Goal: Task Accomplishment & Management: Manage account settings

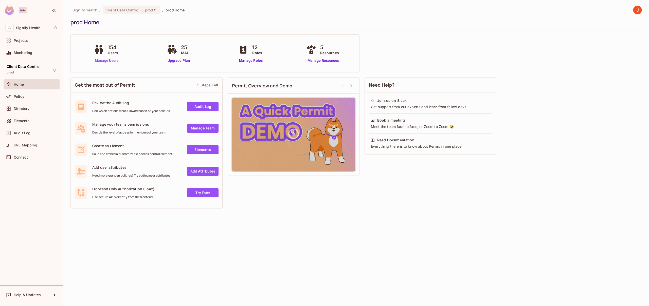
click at [104, 62] on link "Manage Users" at bounding box center [107, 60] width 28 height 5
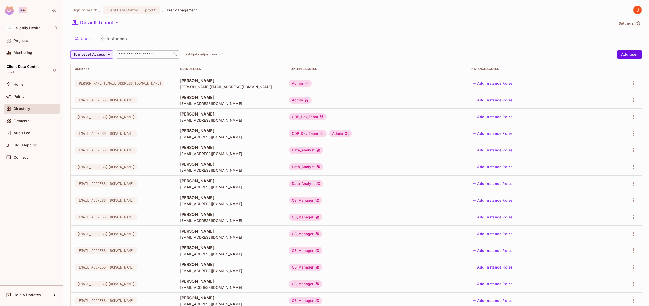
click at [138, 56] on input "text" at bounding box center [144, 54] width 53 height 5
type input "******"
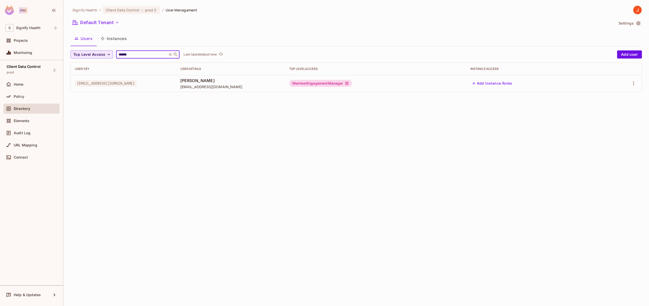
drag, startPoint x: 140, startPoint y: 55, endPoint x: 88, endPoint y: 52, distance: 52.8
click at [88, 52] on div "Top Level Access ****** ​ Last Updated just now" at bounding box center [343, 54] width 544 height 8
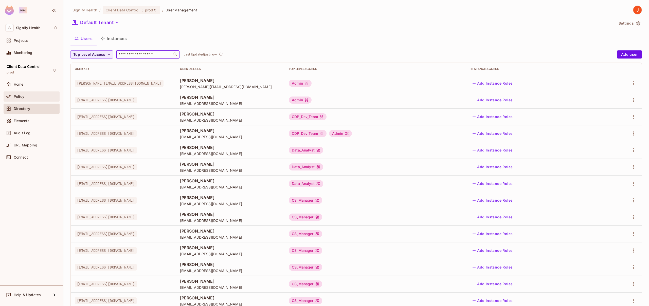
click at [25, 97] on div "Policy" at bounding box center [36, 97] width 44 height 4
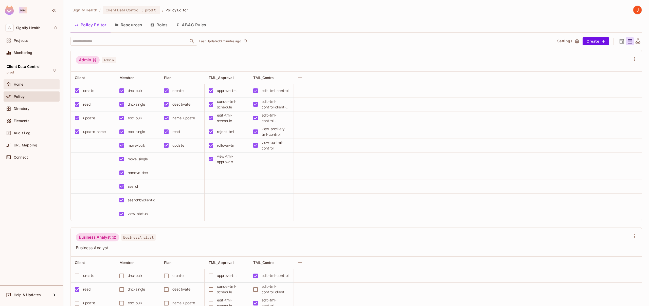
click at [28, 84] on div "Home" at bounding box center [36, 84] width 44 height 4
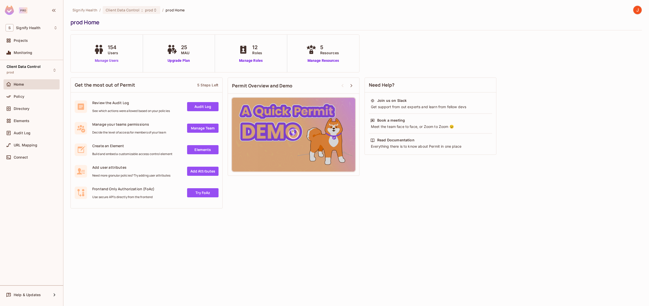
click at [110, 61] on link "Manage Users" at bounding box center [107, 60] width 28 height 5
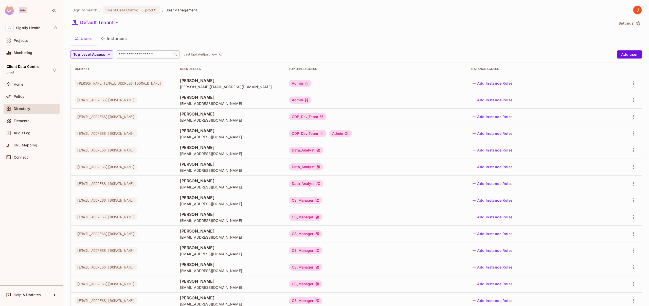
click at [139, 55] on input "text" at bounding box center [144, 54] width 53 height 5
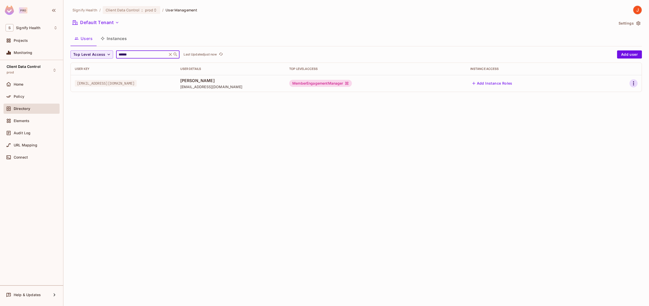
type input "******"
click at [631, 84] on icon "button" at bounding box center [634, 83] width 6 height 6
click at [392, 154] on div at bounding box center [324, 153] width 649 height 306
click at [170, 55] on icon at bounding box center [170, 54] width 3 height 3
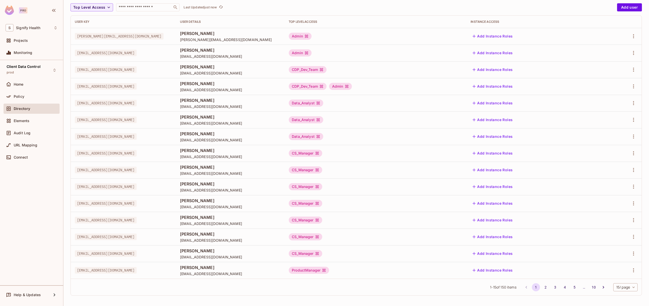
scroll to position [48, 0]
click at [601, 288] on icon "Go to next page" at bounding box center [603, 286] width 5 height 5
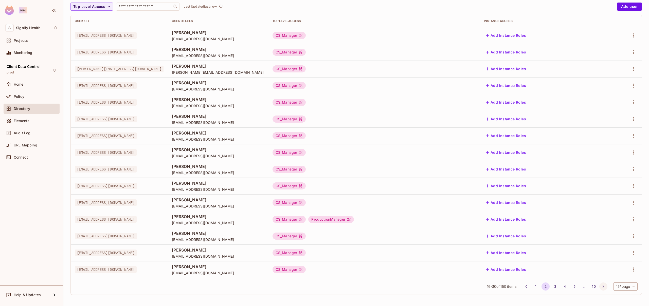
click at [601, 286] on icon "Go to next page" at bounding box center [603, 286] width 5 height 5
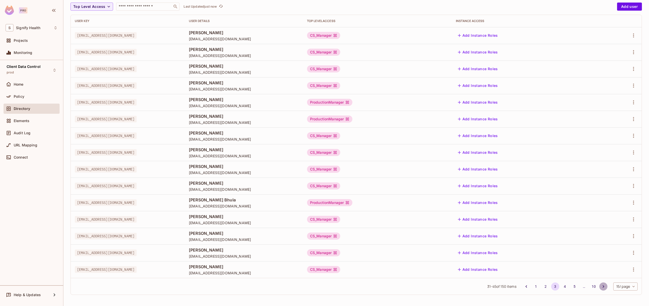
click at [601, 286] on icon "Go to next page" at bounding box center [603, 286] width 5 height 5
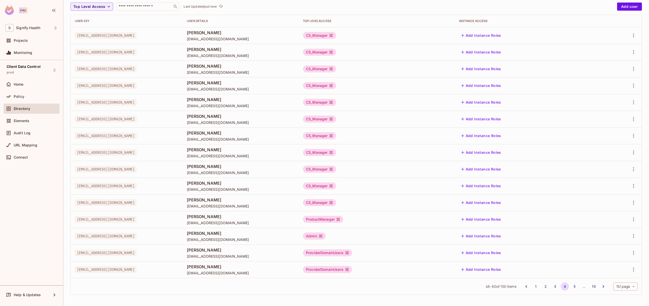
click at [601, 289] on icon "Go to next page" at bounding box center [603, 286] width 5 height 5
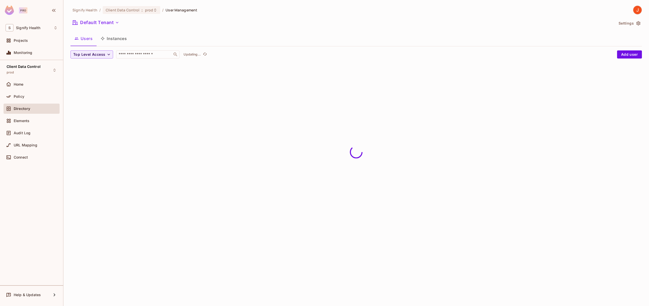
scroll to position [0, 0]
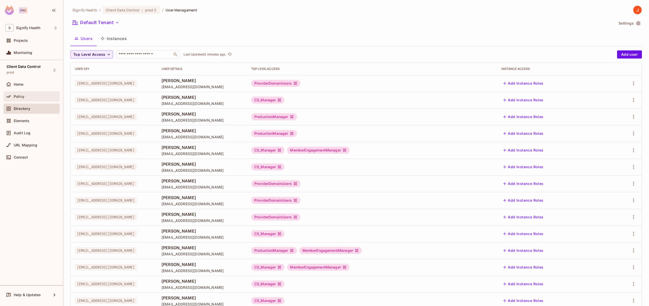
click at [21, 96] on span "Policy" at bounding box center [19, 97] width 11 height 4
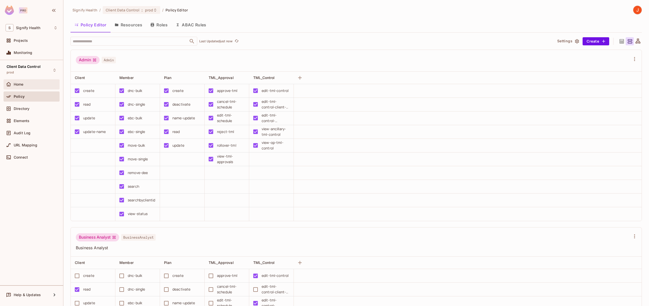
click at [21, 85] on span "Home" at bounding box center [19, 84] width 10 height 4
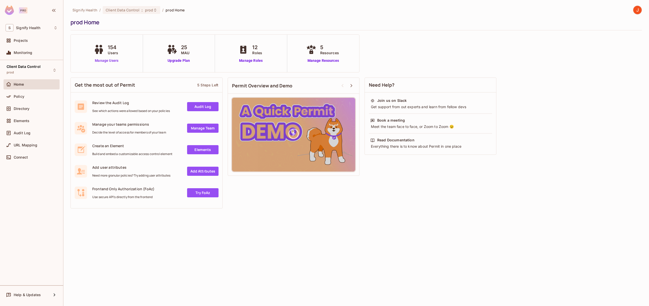
click at [101, 61] on link "Manage Users" at bounding box center [107, 60] width 28 height 5
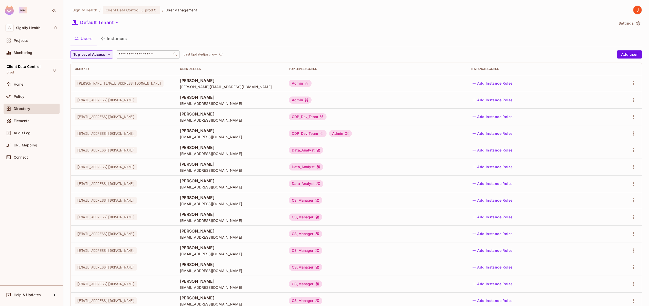
click at [147, 56] on input "text" at bounding box center [144, 54] width 53 height 5
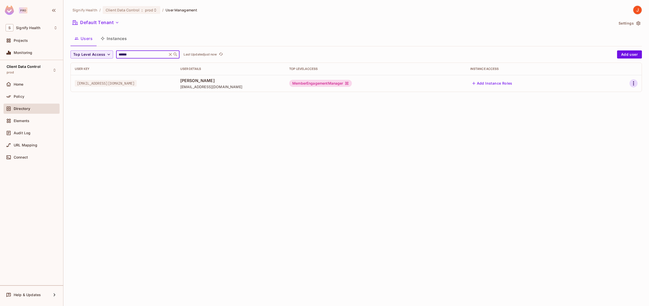
type input "******"
click at [636, 83] on icon "button" at bounding box center [634, 83] width 6 height 6
click at [612, 94] on li "Edit" at bounding box center [611, 95] width 45 height 11
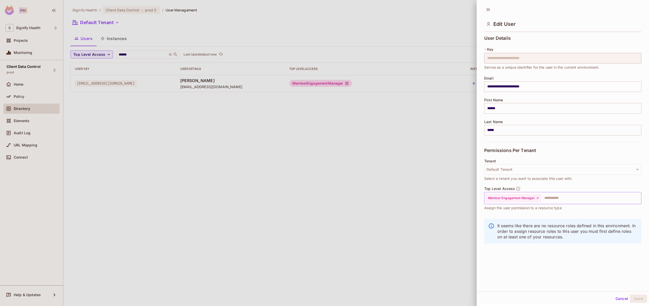
click at [567, 199] on input "text" at bounding box center [587, 198] width 90 height 10
type input "*"
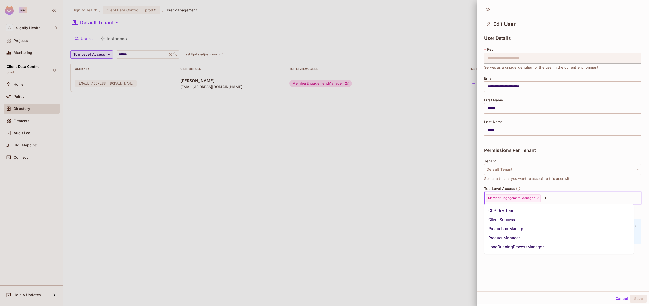
click at [525, 219] on li "Client Success" at bounding box center [559, 220] width 150 height 9
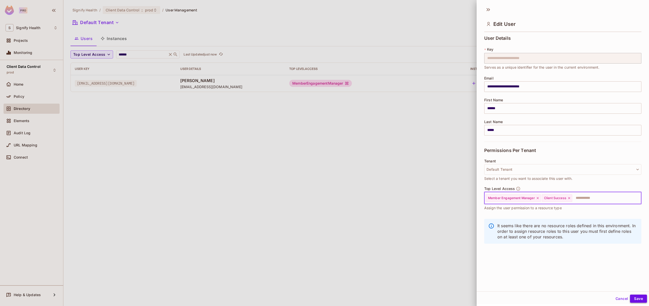
click at [635, 299] on button "Save" at bounding box center [638, 299] width 17 height 8
